Goal: Information Seeking & Learning: Find contact information

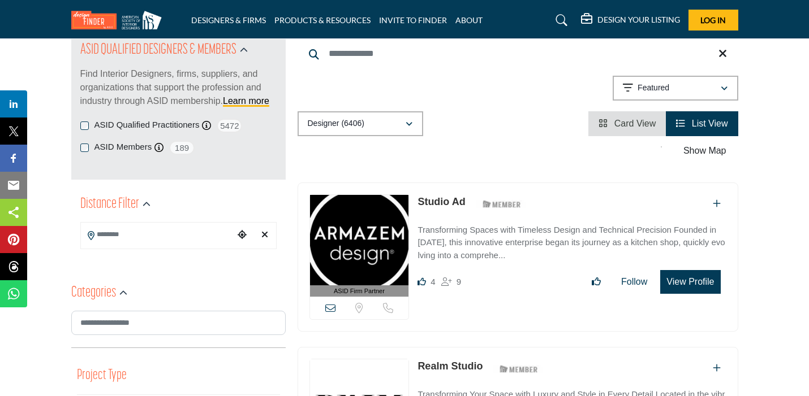
scroll to position [114, 0]
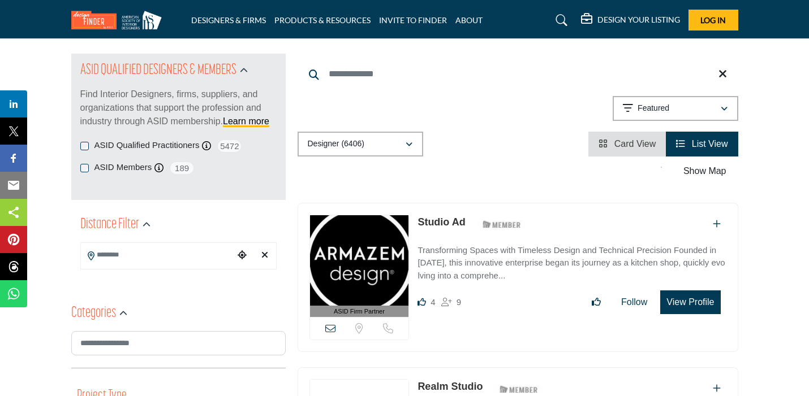
click at [143, 260] on input "Search Location" at bounding box center [157, 255] width 153 height 22
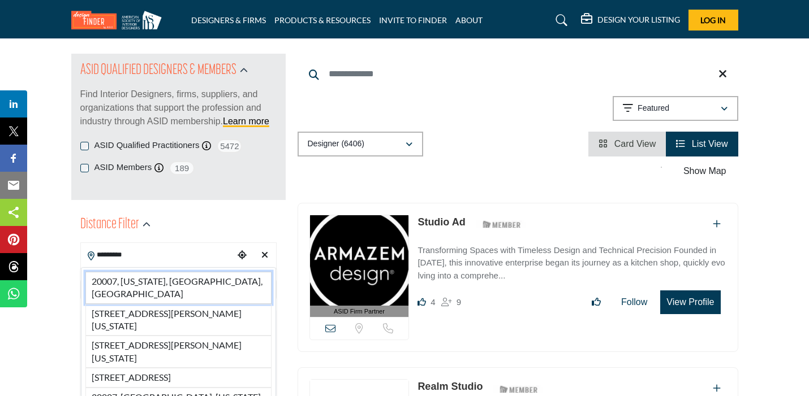
click at [145, 282] on li "20007, [US_STATE], [GEOGRAPHIC_DATA], [GEOGRAPHIC_DATA]" at bounding box center [178, 288] width 186 height 32
type input "**********"
type input "***"
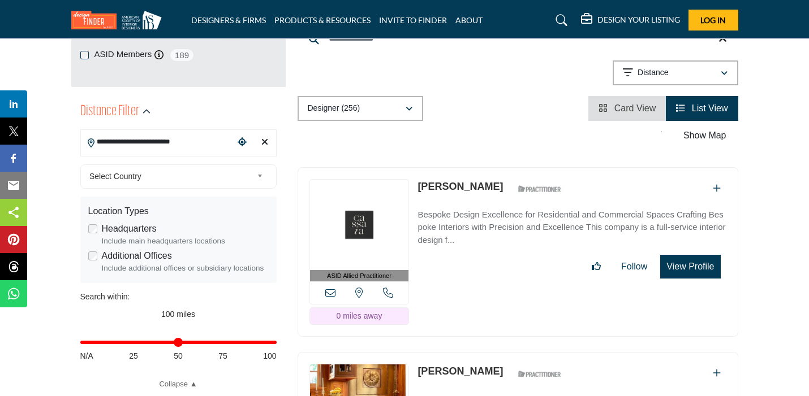
scroll to position [228, 0]
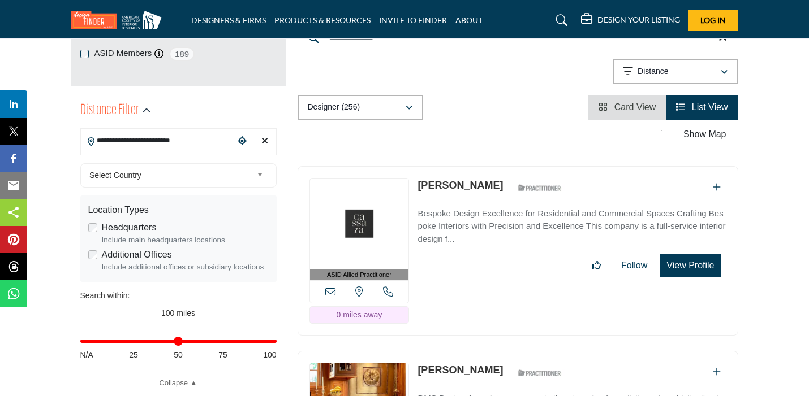
click at [474, 180] on link "[PERSON_NAME]" at bounding box center [459, 185] width 85 height 11
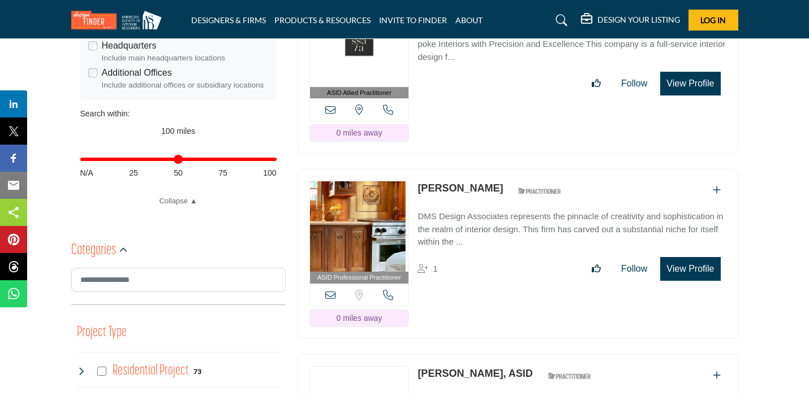
scroll to position [639, 0]
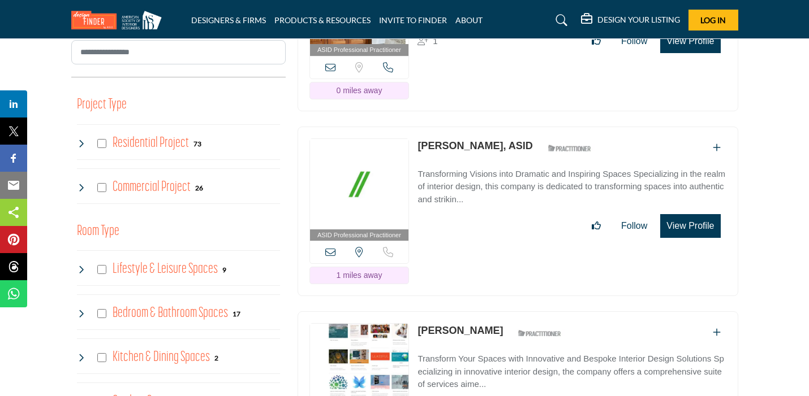
click at [107, 143] on div "Residential Project 73" at bounding box center [139, 143] width 125 height 20
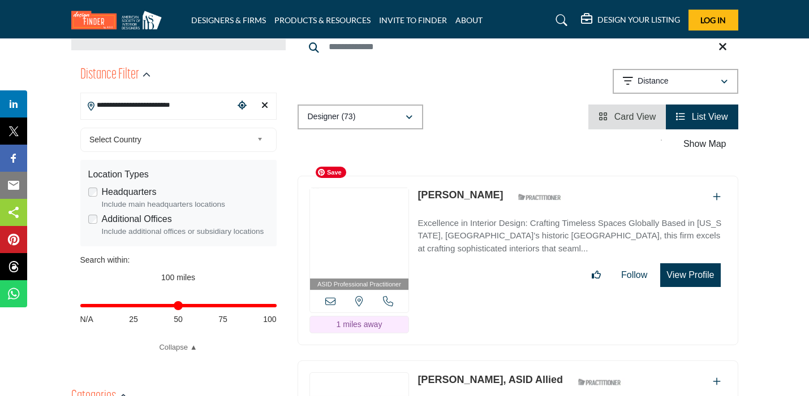
scroll to position [269, 0]
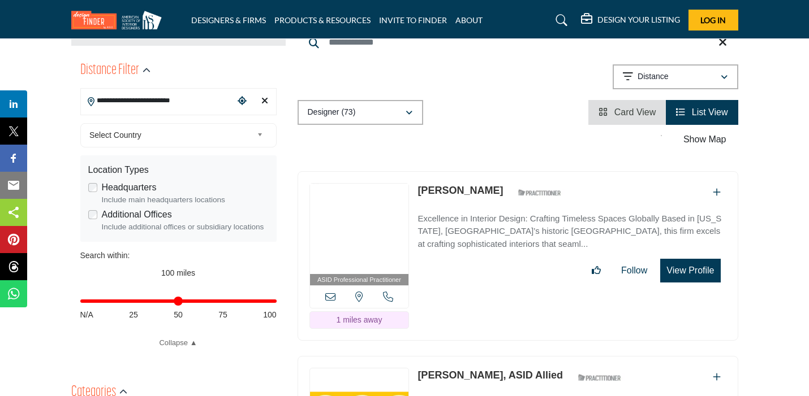
click at [440, 185] on link "[PERSON_NAME]" at bounding box center [459, 190] width 85 height 11
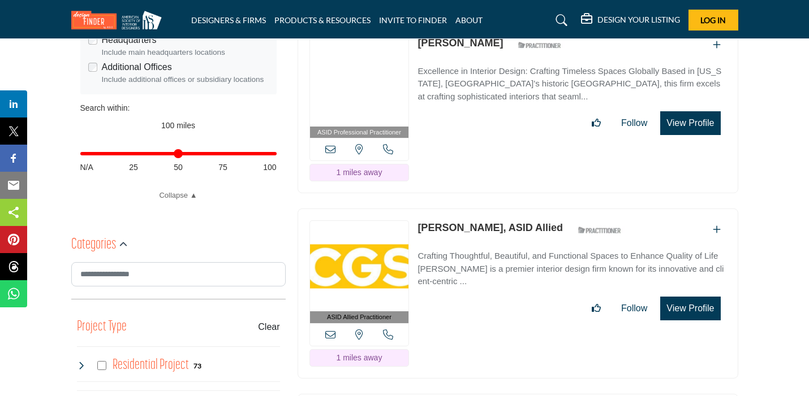
scroll to position [702, 0]
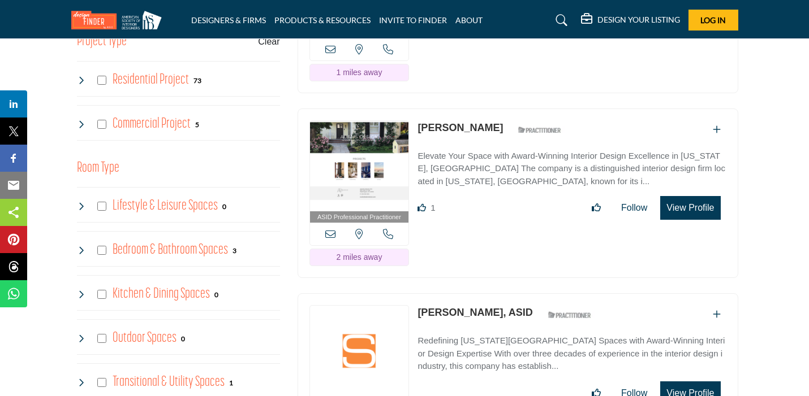
click at [459, 122] on link "[PERSON_NAME]" at bounding box center [459, 127] width 85 height 11
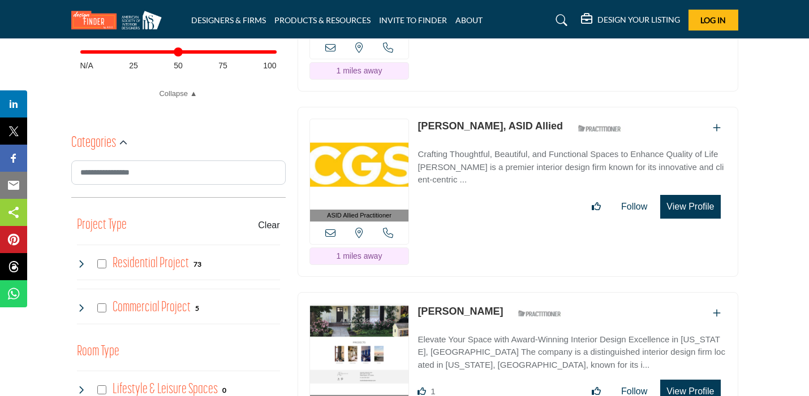
scroll to position [514, 0]
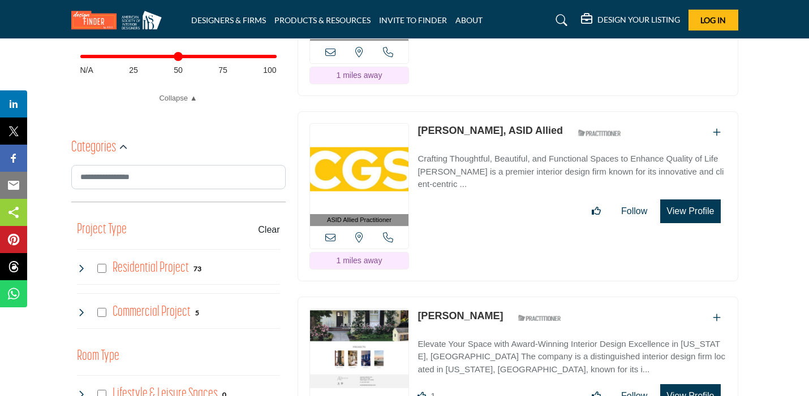
click at [463, 125] on link "[PERSON_NAME], ASID Allied" at bounding box center [489, 130] width 145 height 11
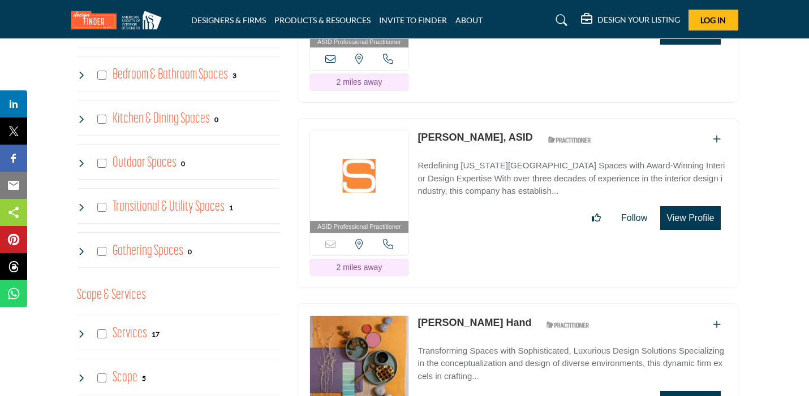
click at [464, 132] on link "[PERSON_NAME], ASID" at bounding box center [474, 137] width 115 height 11
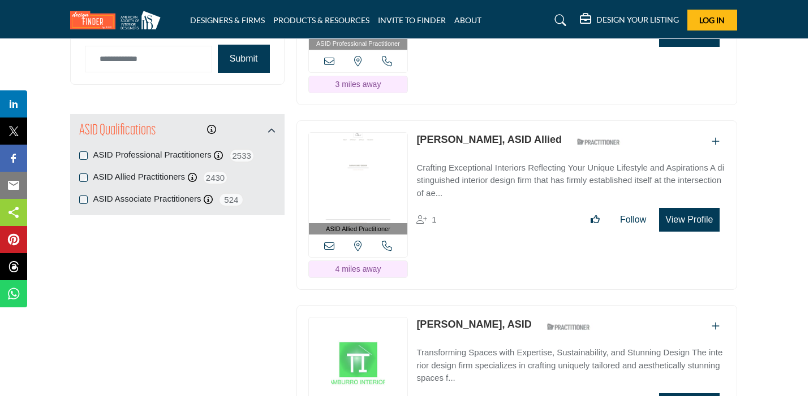
scroll to position [1433, 1]
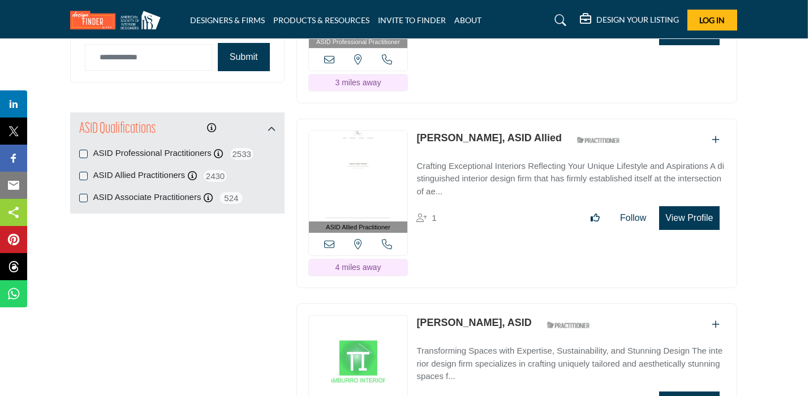
click at [472, 132] on link "[PERSON_NAME], ASID Allied" at bounding box center [488, 137] width 145 height 11
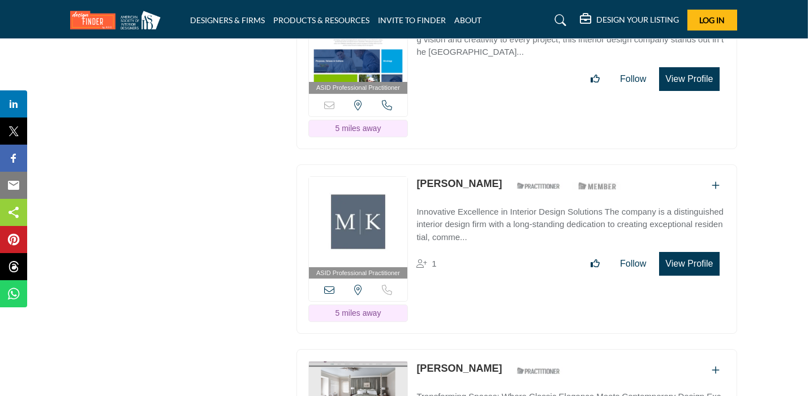
scroll to position [2167, 1]
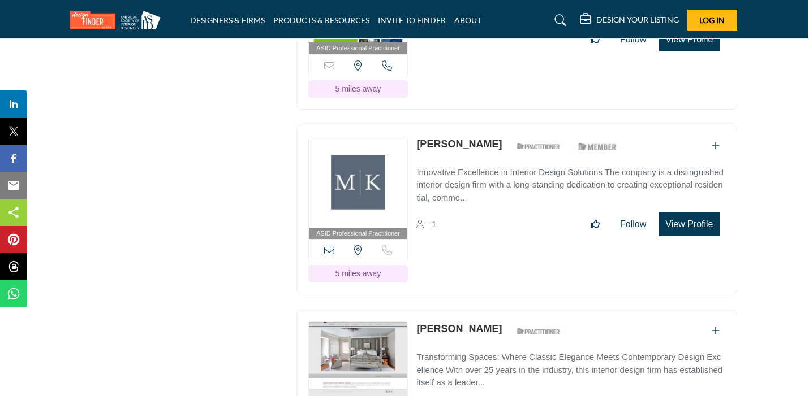
click at [462, 139] on link "[PERSON_NAME]" at bounding box center [458, 144] width 85 height 11
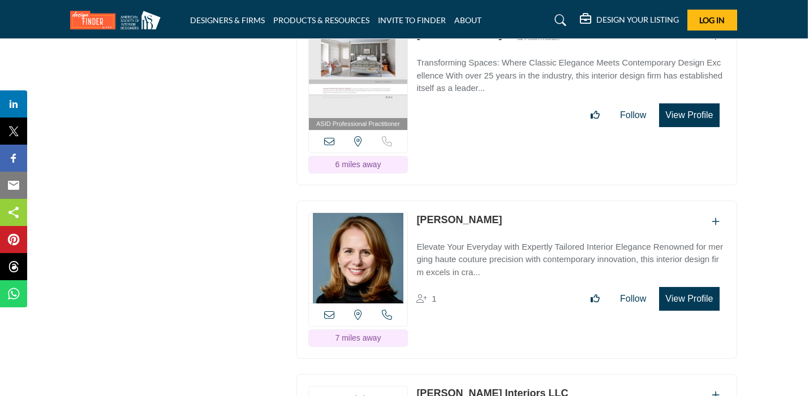
scroll to position [2370, 1]
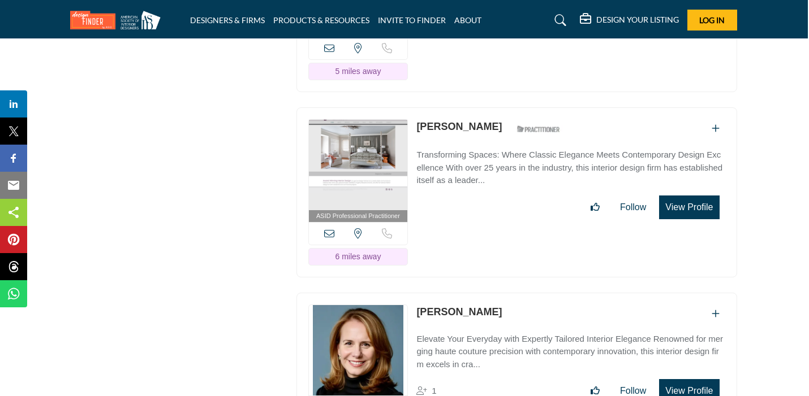
click at [459, 121] on link "[PERSON_NAME]" at bounding box center [458, 126] width 85 height 11
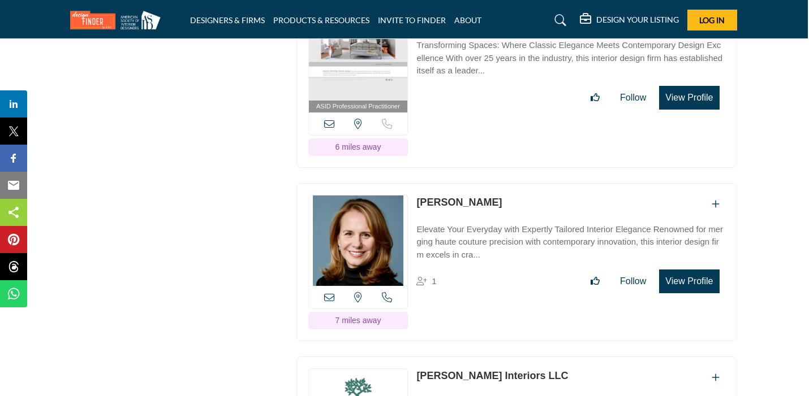
scroll to position [2506, 1]
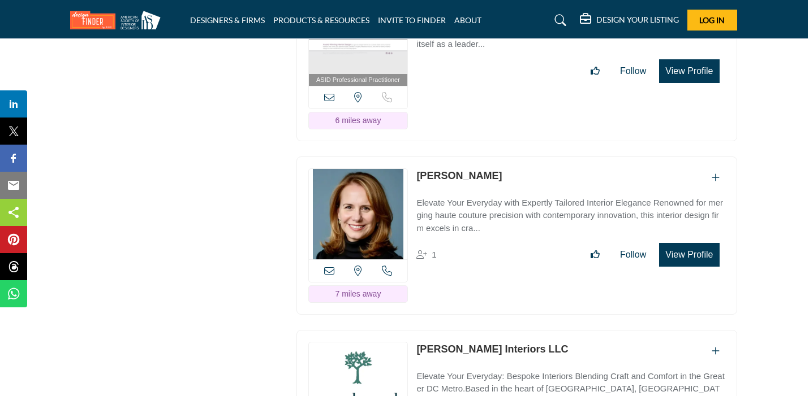
click at [464, 170] on link "[PERSON_NAME]" at bounding box center [458, 175] width 85 height 11
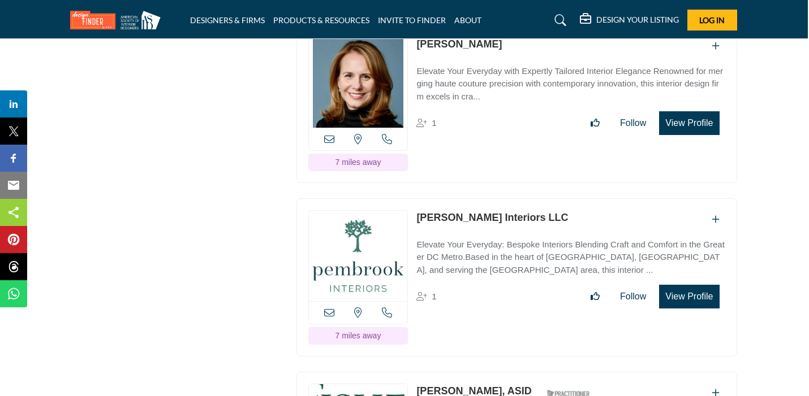
click at [488, 210] on div "[PERSON_NAME] Interiors LLC" at bounding box center [570, 219] width 308 height 19
click at [493, 212] on link "[PERSON_NAME] Interiors LLC" at bounding box center [492, 217] width 152 height 11
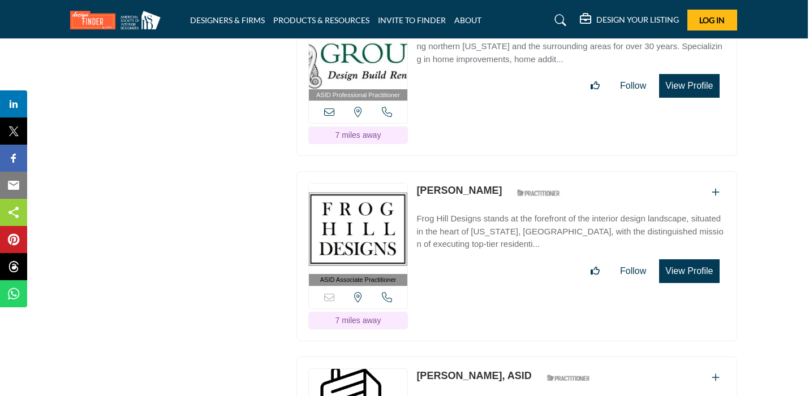
scroll to position [3030, 1]
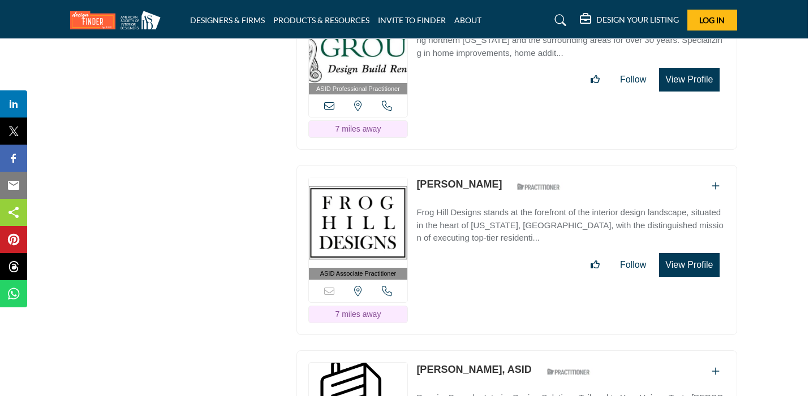
click at [457, 179] on link "[PERSON_NAME]" at bounding box center [458, 184] width 85 height 11
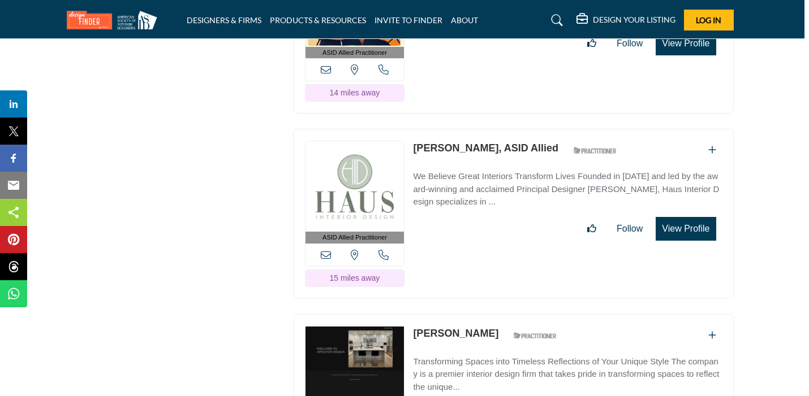
scroll to position [5302, 5]
